Goal: Find specific page/section

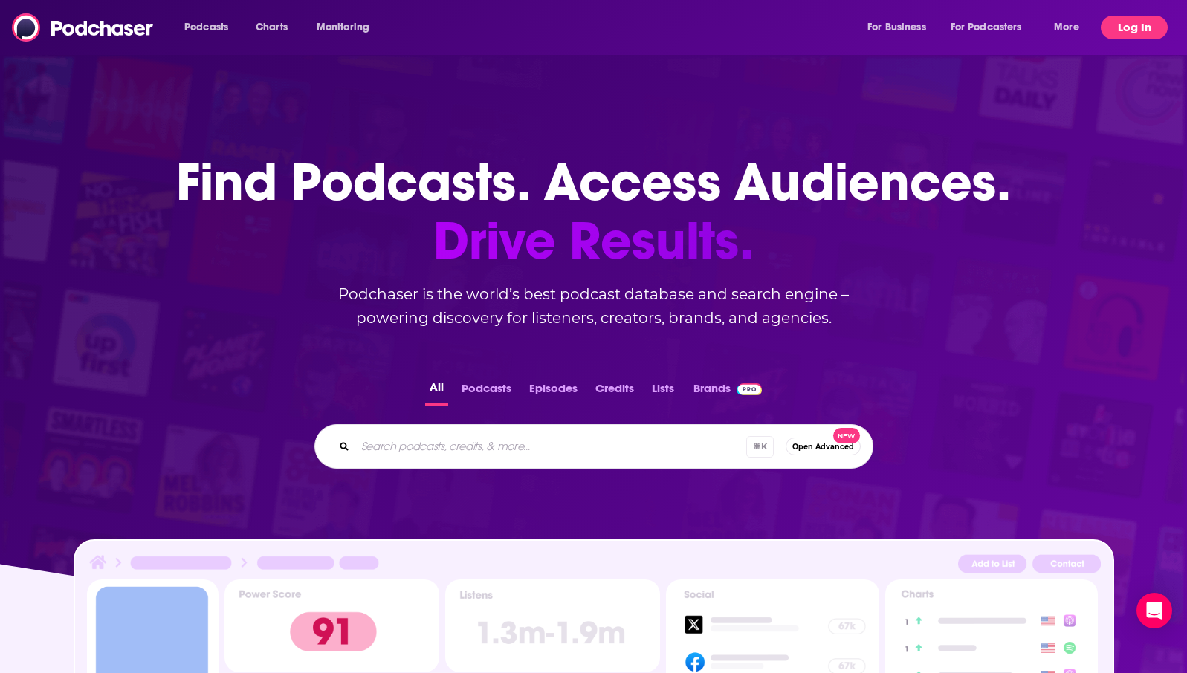
click at [1138, 28] on button "Log In" at bounding box center [1134, 28] width 67 height 24
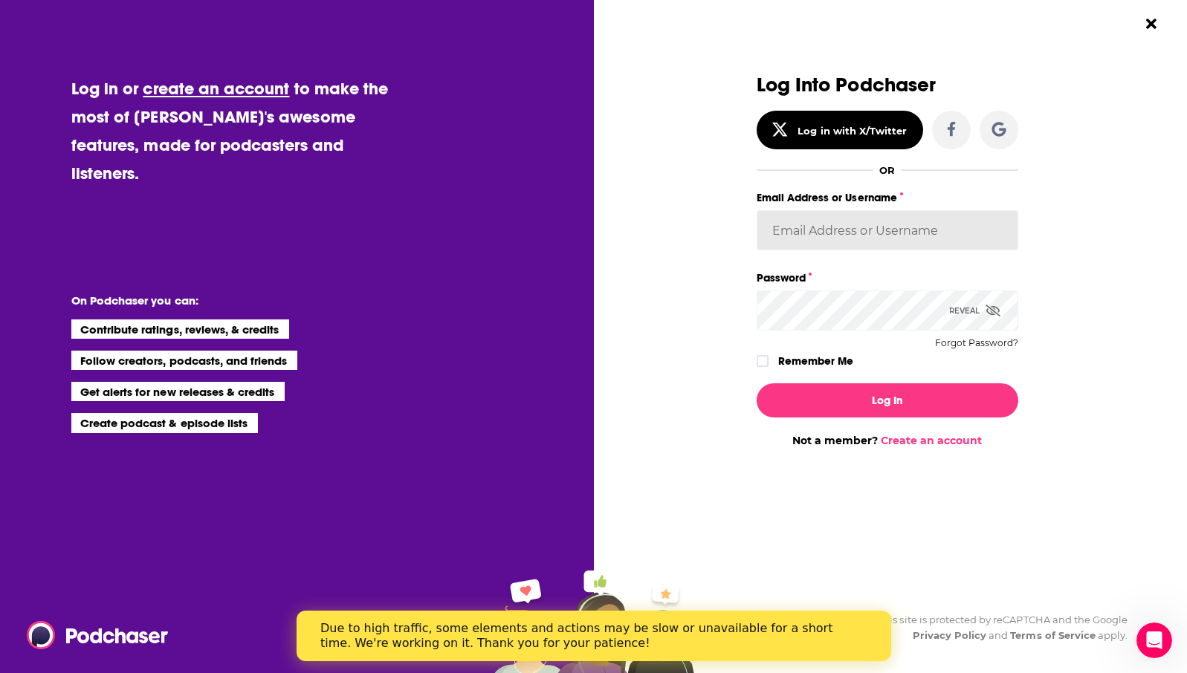
type input "aspenm13"
click at [887, 400] on button "Log In" at bounding box center [888, 401] width 262 height 34
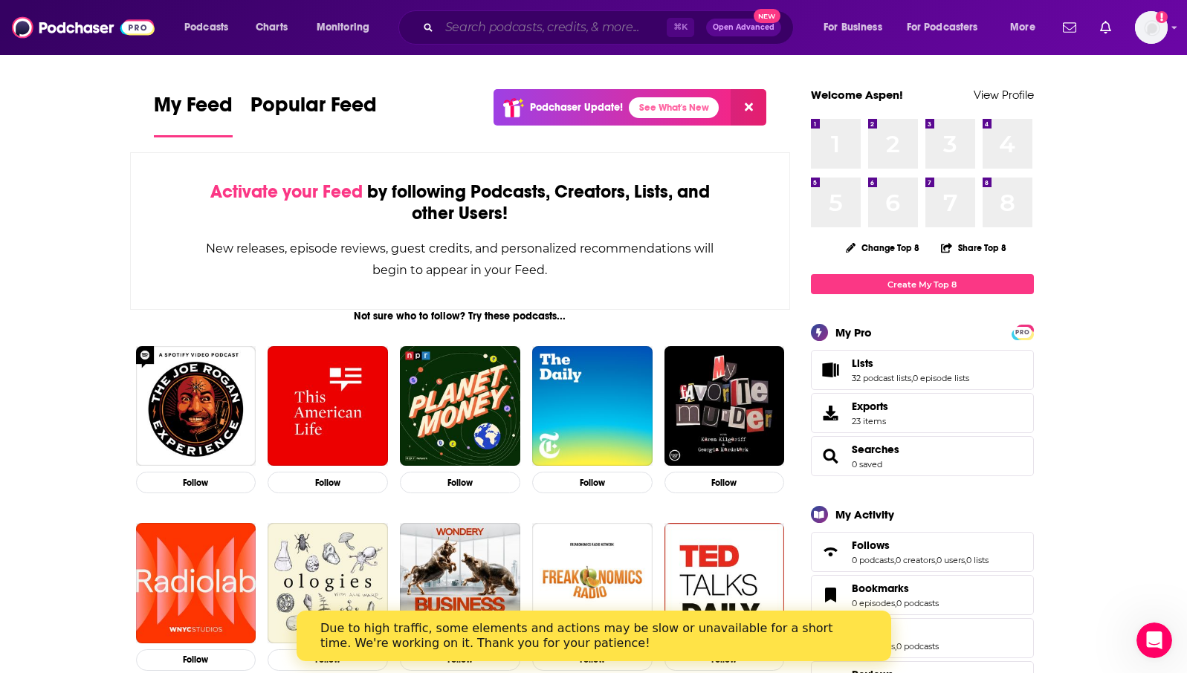
click at [529, 25] on input "Search podcasts, credits, & more..." at bounding box center [552, 28] width 227 height 24
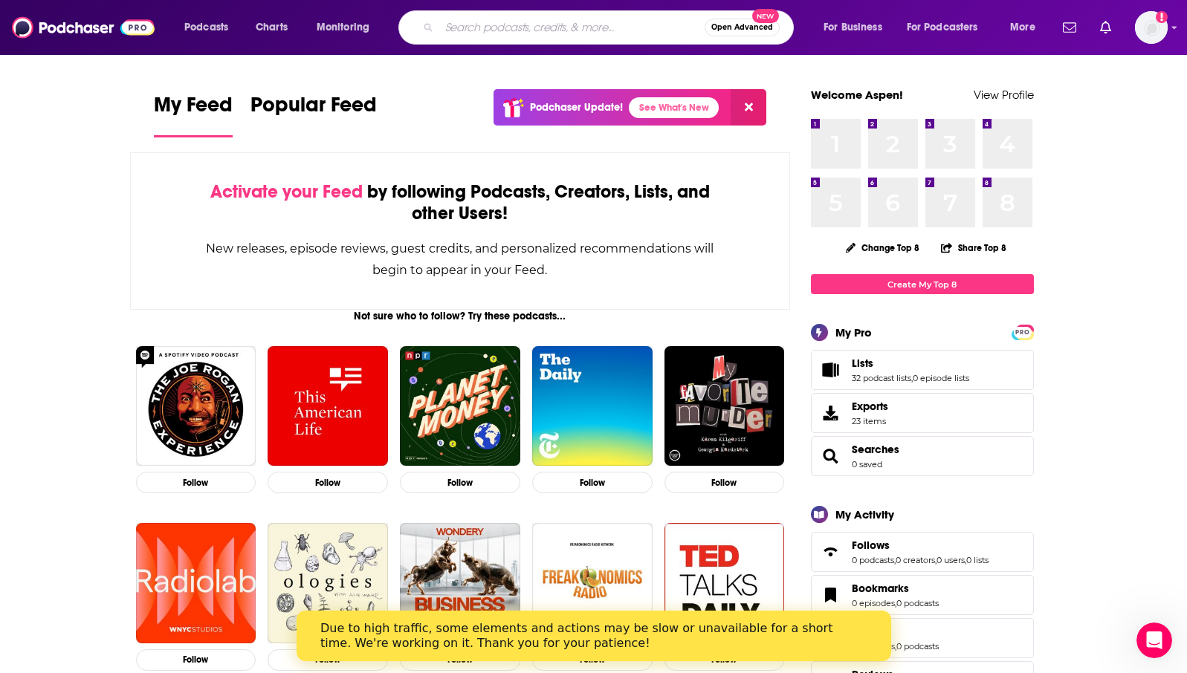
paste input "Business of Good!"
type input "Business of Good!"
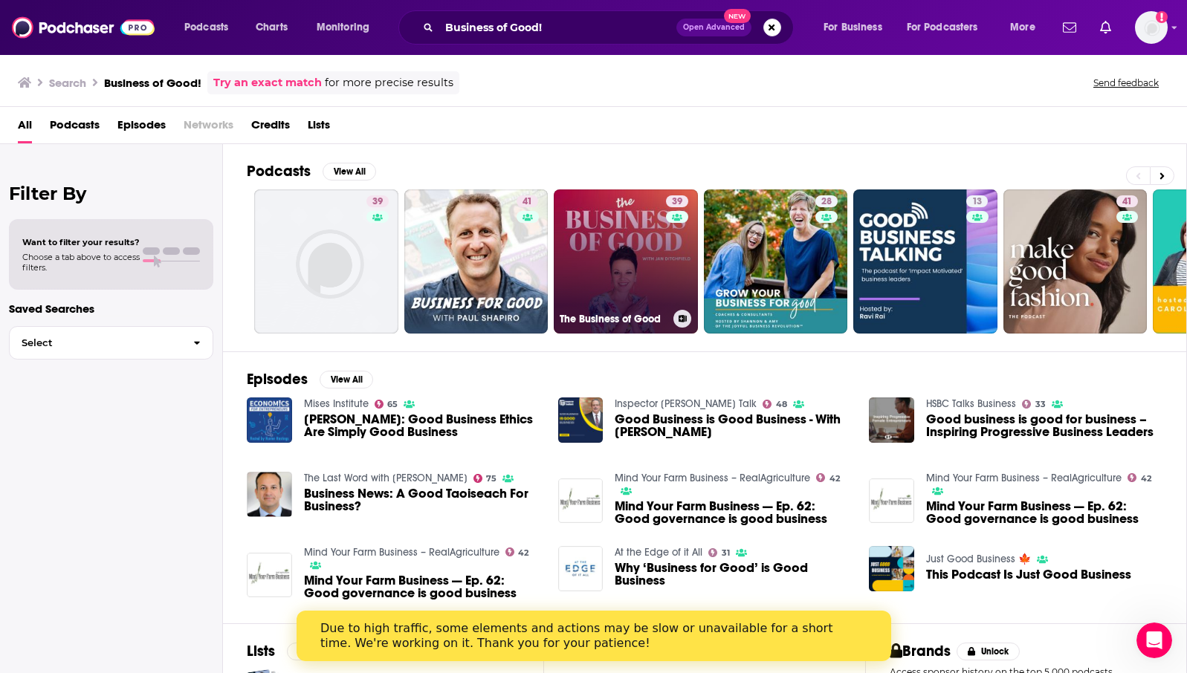
click at [606, 266] on link "39 The Business of Good" at bounding box center [626, 262] width 144 height 144
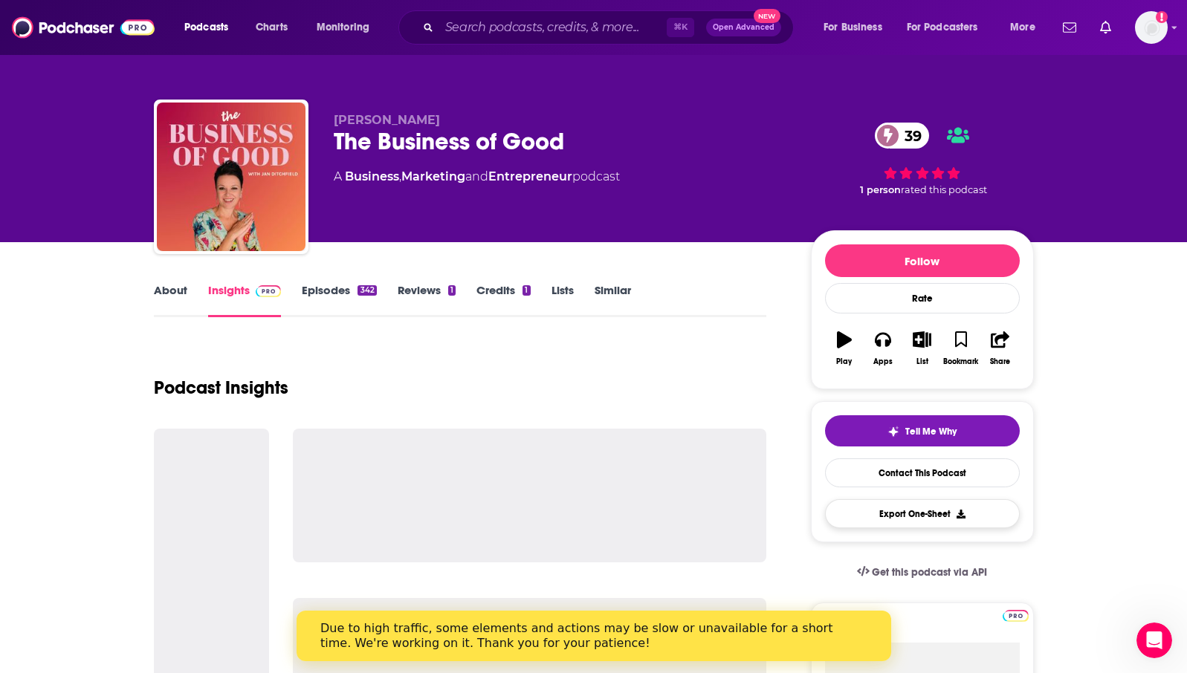
click at [902, 511] on button "Export One-Sheet" at bounding box center [922, 514] width 195 height 29
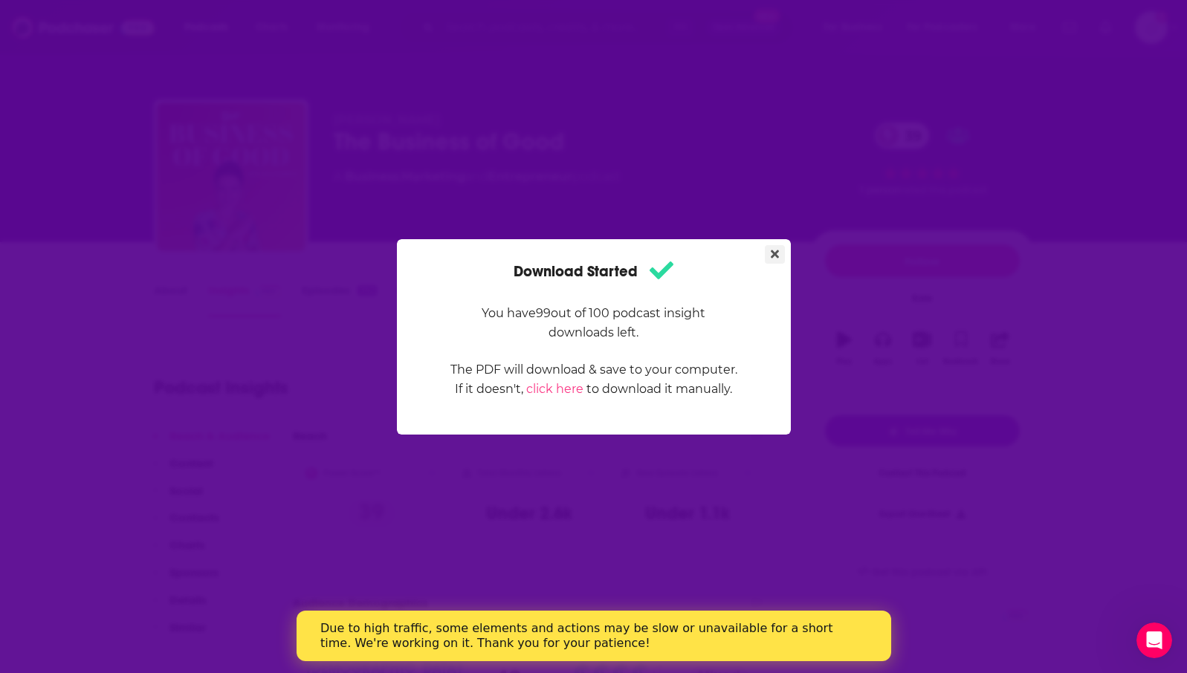
click at [779, 256] on button "Close" at bounding box center [775, 254] width 20 height 19
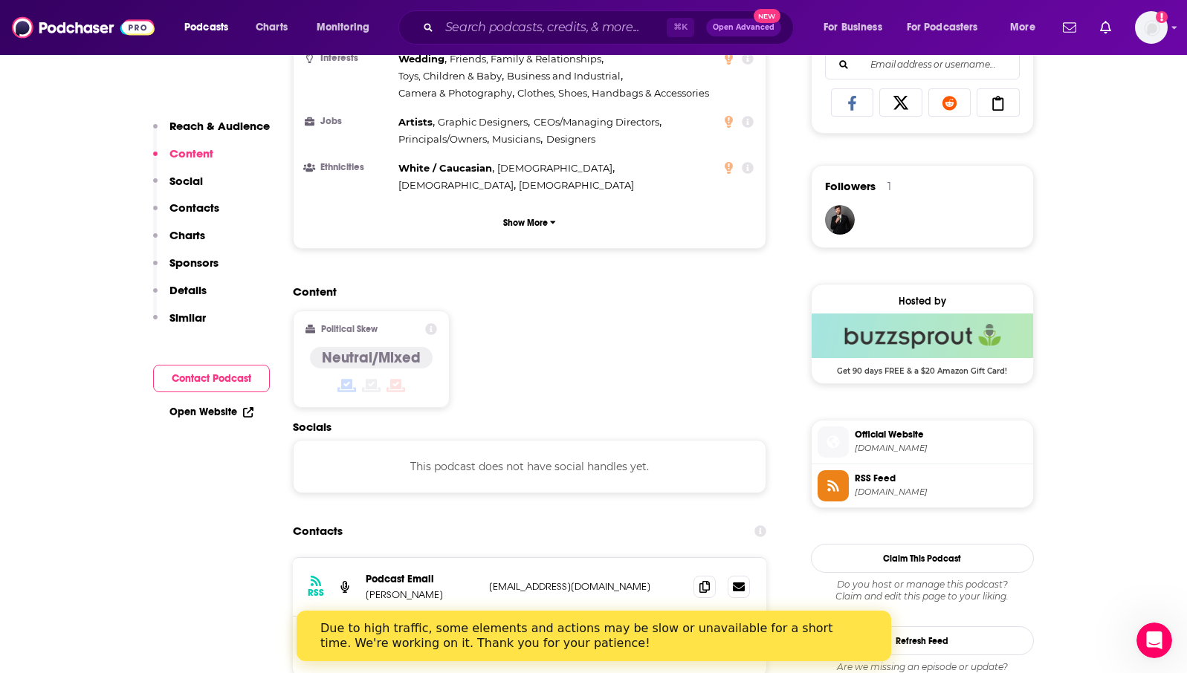
scroll to position [979, 0]
click at [703, 638] on icon at bounding box center [704, 644] width 10 height 12
